Goal: Check status: Check status

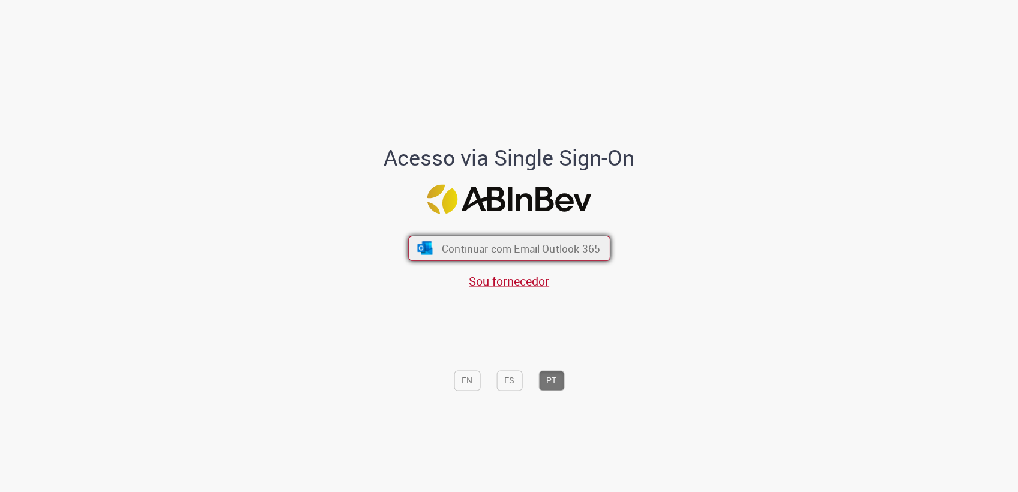
click at [544, 259] on button "Continuar com Email Outlook 365" at bounding box center [509, 248] width 202 height 25
click at [546, 249] on span "Continuar com Email Outlook 365" at bounding box center [520, 248] width 158 height 14
